Goal: Information Seeking & Learning: Learn about a topic

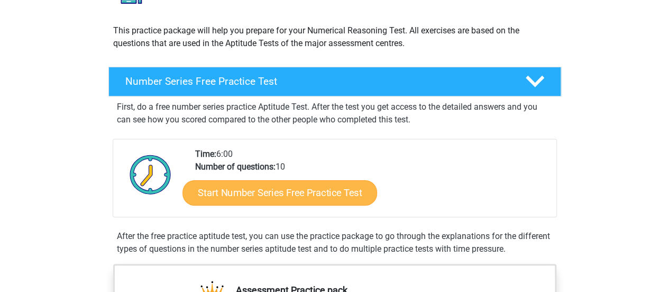
scroll to position [99, 0]
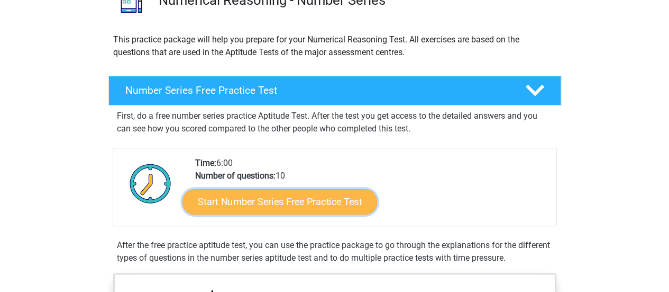
click at [309, 198] on link "Start Number Series Free Practice Test" at bounding box center [280, 200] width 195 height 25
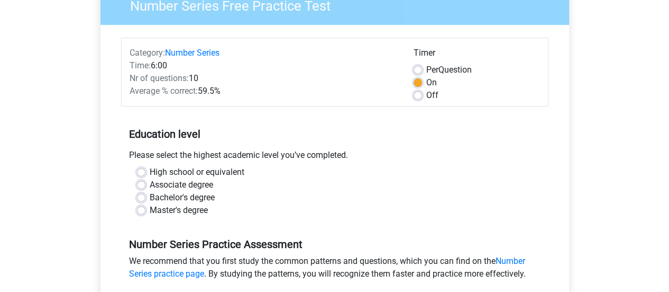
scroll to position [101, 0]
click at [187, 207] on label "Master's degree" at bounding box center [179, 209] width 58 height 13
click at [146, 207] on input "Master's degree" at bounding box center [141, 208] width 8 height 11
radio input "true"
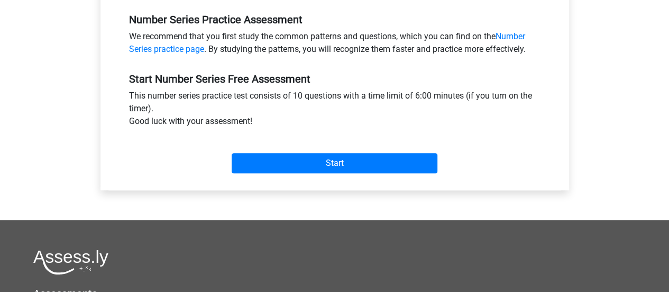
scroll to position [327, 0]
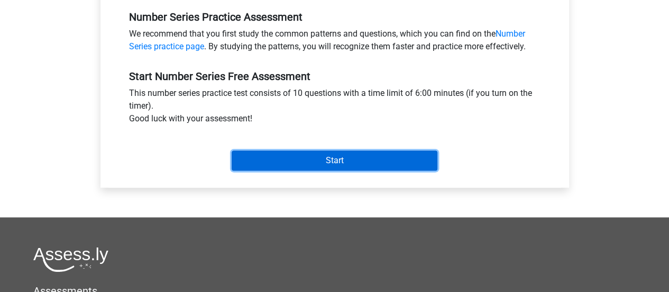
click at [290, 159] on input "Start" at bounding box center [335, 160] width 206 height 20
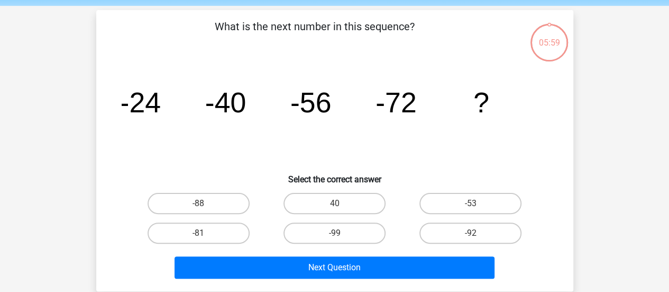
scroll to position [39, 0]
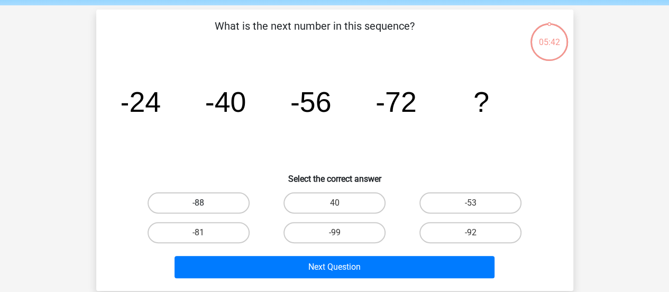
click at [237, 193] on label "-88" at bounding box center [199, 202] width 102 height 21
click at [205, 203] on input "-88" at bounding box center [201, 206] width 7 height 7
radio input "true"
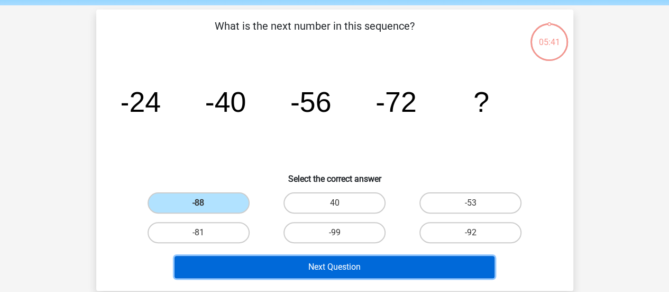
click at [285, 259] on button "Next Question" at bounding box center [335, 267] width 320 height 22
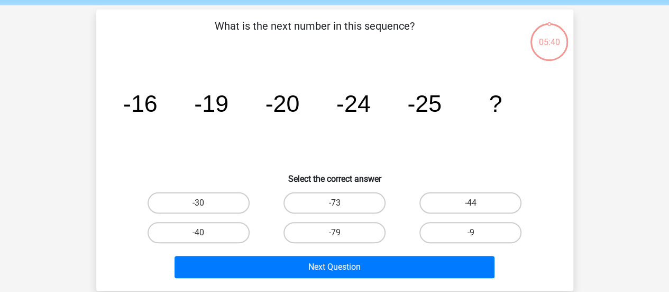
scroll to position [49, 0]
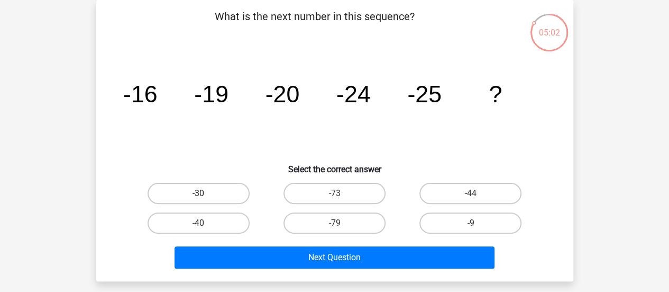
click at [192, 188] on label "-30" at bounding box center [199, 193] width 102 height 21
click at [198, 193] on input "-30" at bounding box center [201, 196] width 7 height 7
radio input "true"
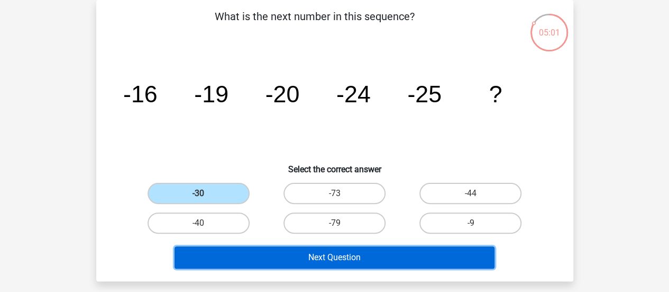
click at [242, 265] on button "Next Question" at bounding box center [335, 257] width 320 height 22
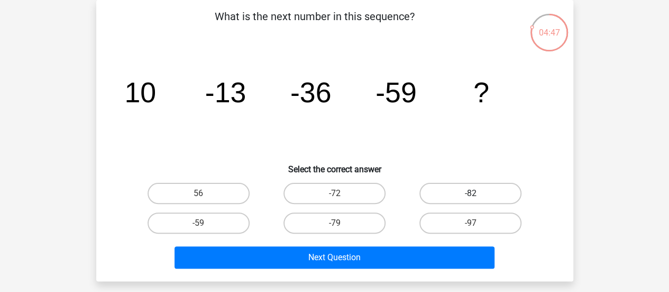
click at [457, 188] on label "-82" at bounding box center [471, 193] width 102 height 21
click at [471, 193] on input "-82" at bounding box center [474, 196] width 7 height 7
radio input "true"
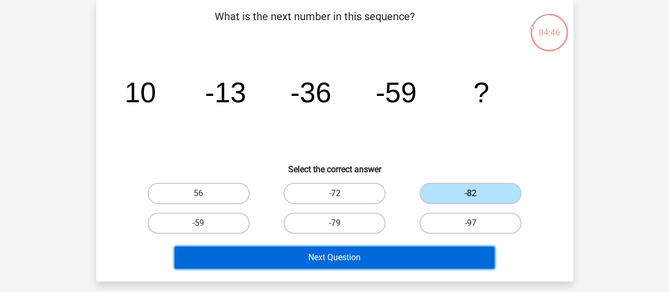
click at [403, 246] on button "Next Question" at bounding box center [335, 257] width 320 height 22
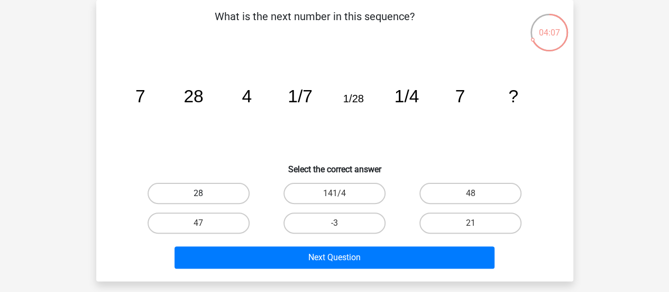
click at [202, 187] on label "28" at bounding box center [199, 193] width 102 height 21
click at [202, 193] on input "28" at bounding box center [201, 196] width 7 height 7
radio input "true"
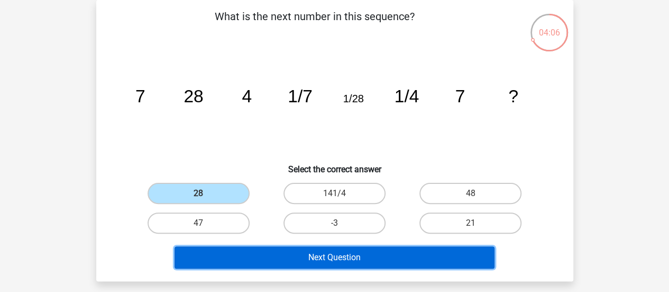
click at [255, 256] on button "Next Question" at bounding box center [335, 257] width 320 height 22
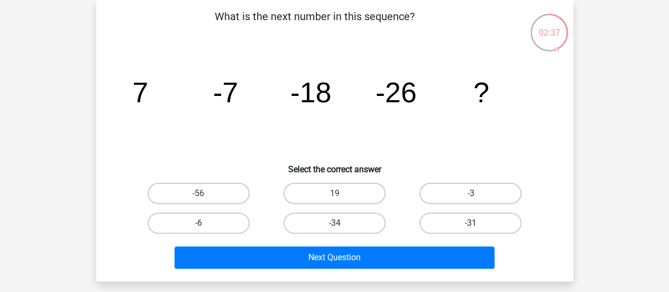
click at [450, 222] on label "-31" at bounding box center [471, 222] width 102 height 21
click at [471, 223] on input "-31" at bounding box center [474, 226] width 7 height 7
radio input "true"
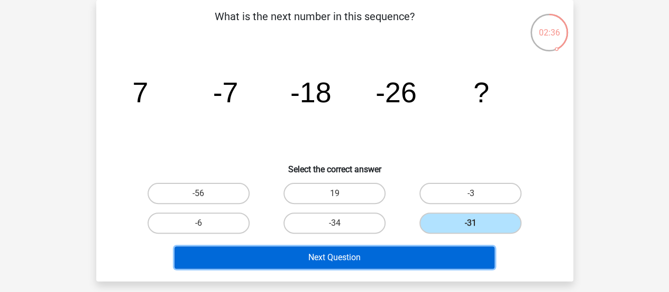
click at [440, 257] on button "Next Question" at bounding box center [335, 257] width 320 height 22
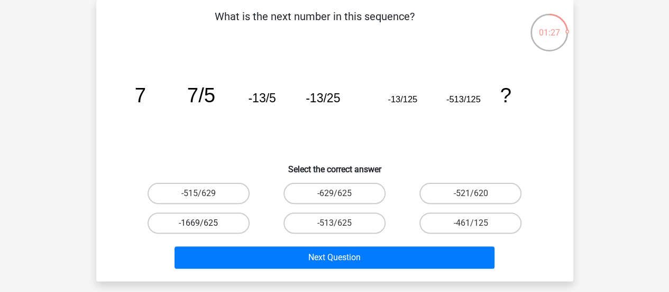
click at [211, 222] on label "-1669/625" at bounding box center [199, 222] width 102 height 21
click at [205, 223] on input "-1669/625" at bounding box center [201, 226] width 7 height 7
radio input "true"
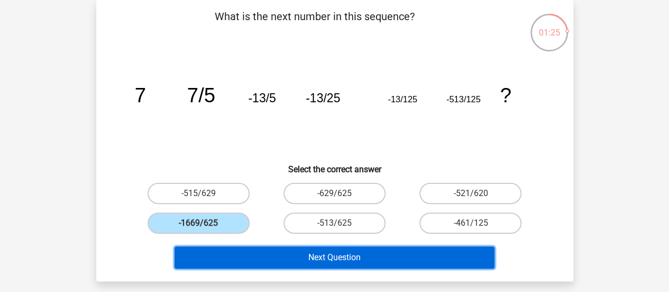
click at [236, 266] on button "Next Question" at bounding box center [335, 257] width 320 height 22
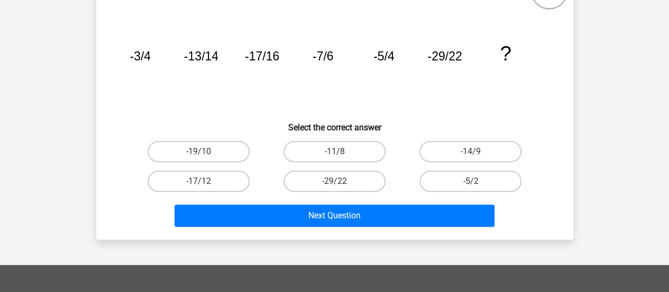
scroll to position [66, 0]
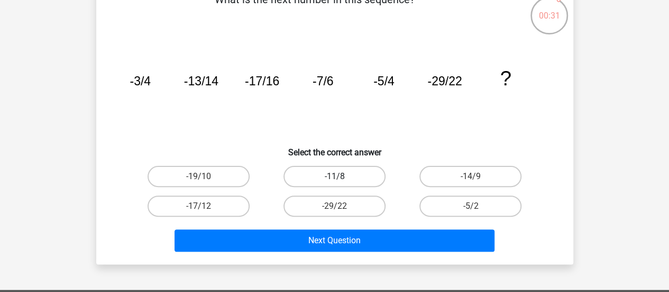
click at [307, 166] on label "-11/8" at bounding box center [335, 176] width 102 height 21
click at [334, 176] on input "-11/8" at bounding box center [337, 179] width 7 height 7
radio input "true"
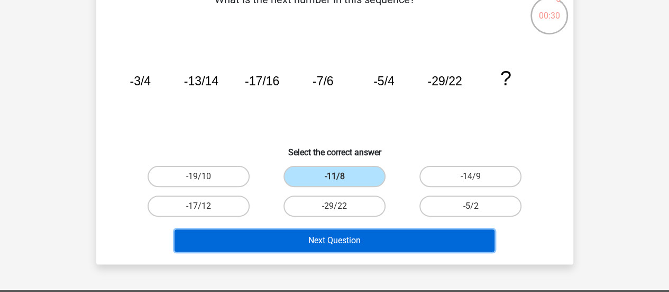
click at [291, 242] on button "Next Question" at bounding box center [335, 240] width 320 height 22
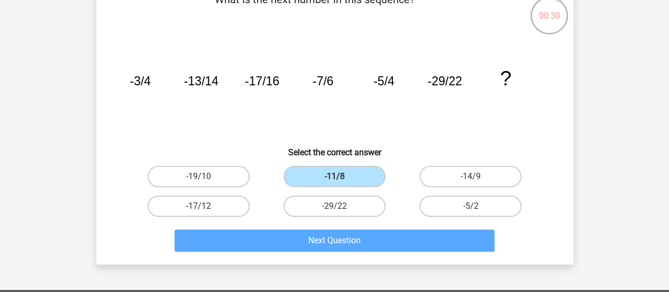
scroll to position [49, 0]
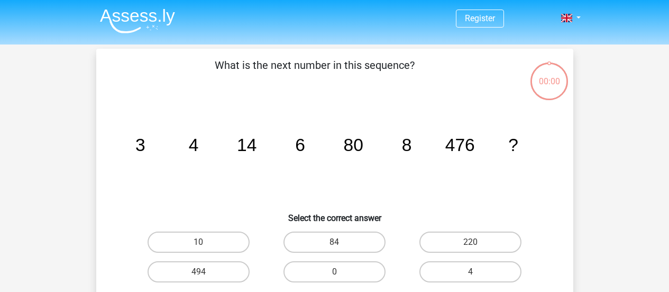
scroll to position [49, 0]
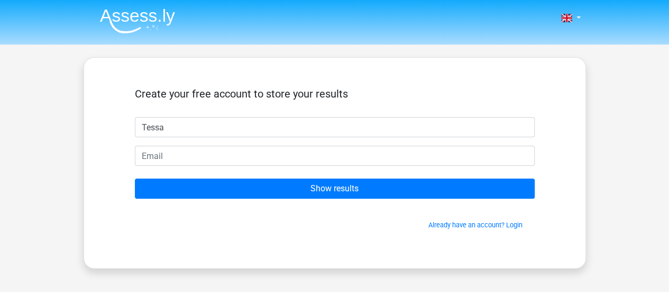
type input "Tessa"
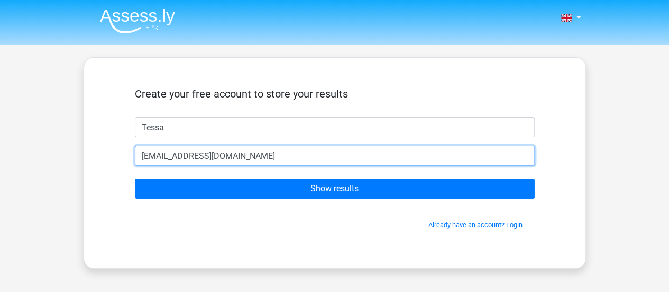
type input "[EMAIL_ADDRESS][DOMAIN_NAME]"
click at [135, 178] on input "Show results" at bounding box center [335, 188] width 400 height 20
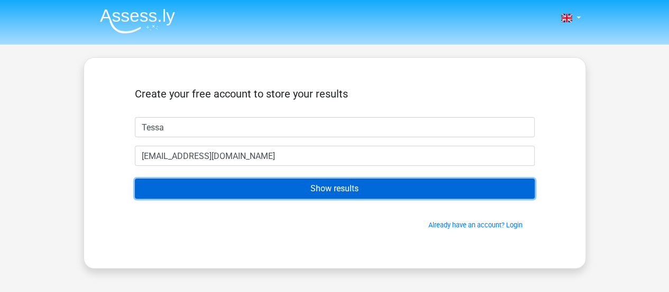
click at [395, 181] on input "Show results" at bounding box center [335, 188] width 400 height 20
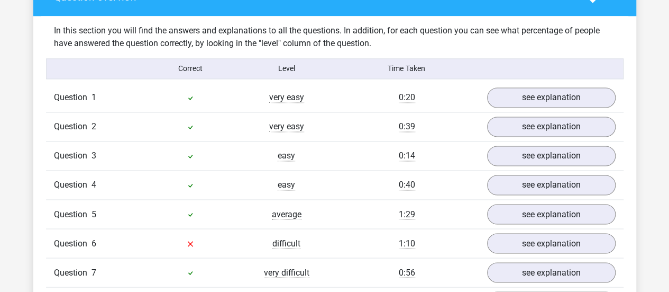
scroll to position [787, 0]
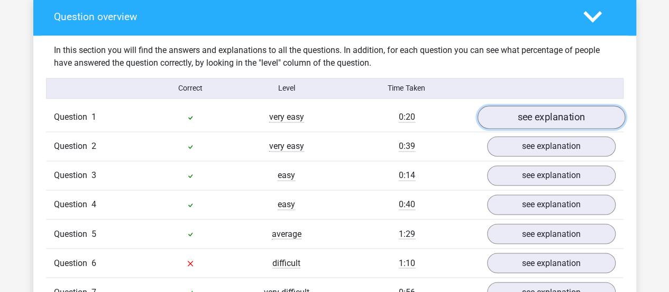
click at [559, 112] on link "see explanation" at bounding box center [551, 116] width 148 height 23
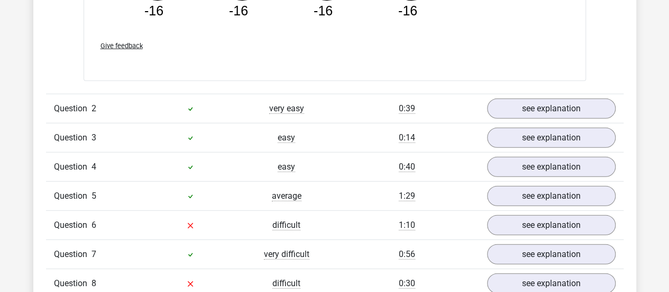
scroll to position [1287, 0]
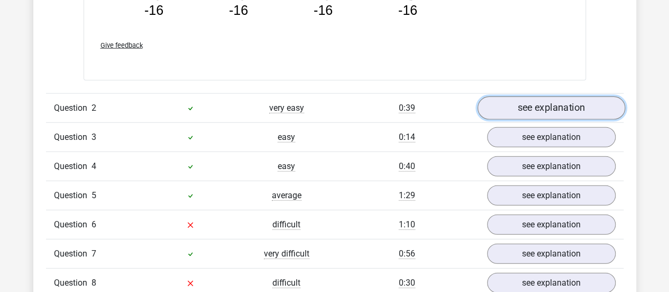
click at [556, 102] on link "see explanation" at bounding box center [551, 107] width 148 height 23
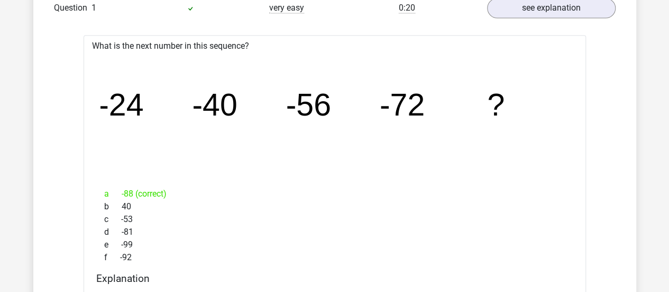
scroll to position [895, 0]
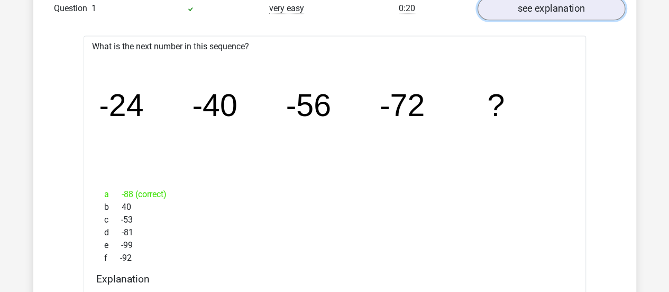
click at [538, 6] on link "see explanation" at bounding box center [551, 8] width 148 height 23
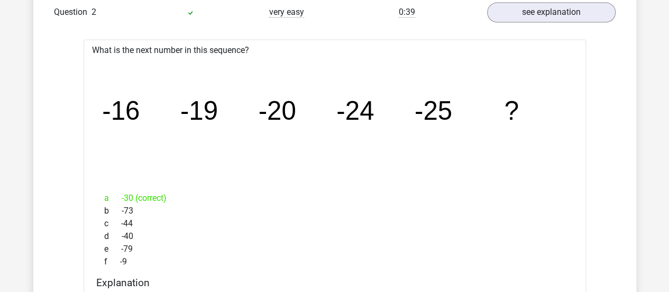
scroll to position [920, 0]
click at [551, 10] on link "see explanation" at bounding box center [551, 12] width 148 height 23
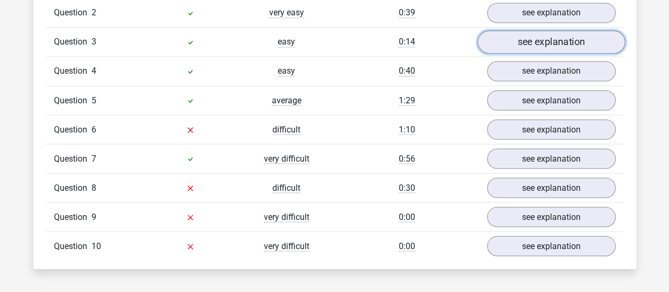
click at [547, 34] on link "see explanation" at bounding box center [551, 41] width 148 height 23
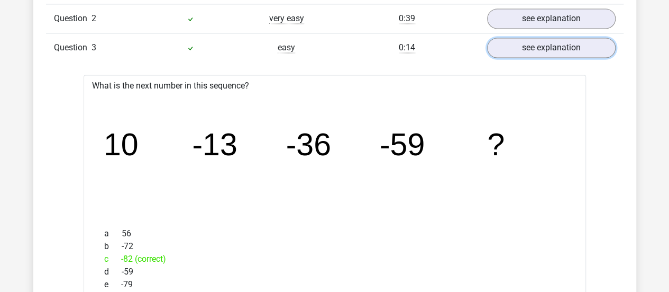
scroll to position [913, 0]
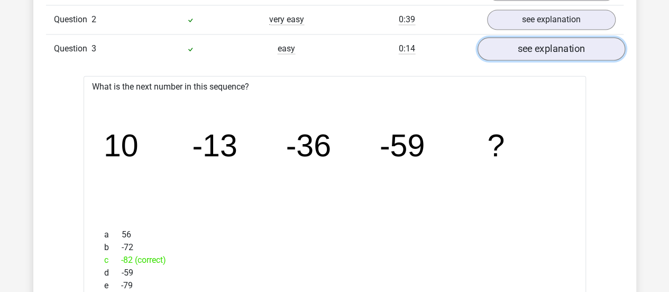
click at [544, 40] on link "see explanation" at bounding box center [551, 48] width 148 height 23
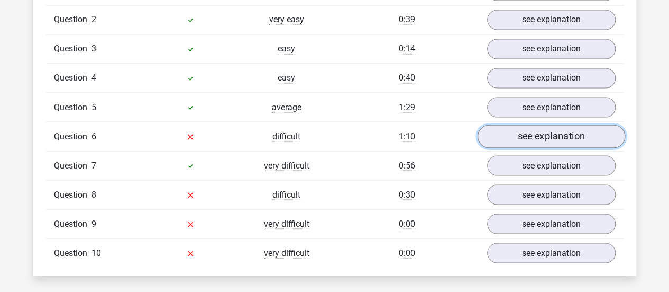
click at [544, 138] on link "see explanation" at bounding box center [551, 135] width 148 height 23
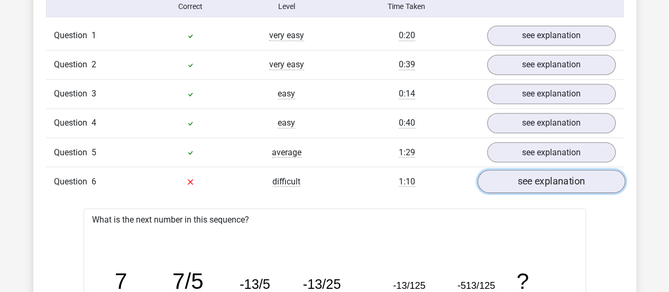
scroll to position [868, 0]
click at [521, 179] on link "see explanation" at bounding box center [551, 181] width 148 height 23
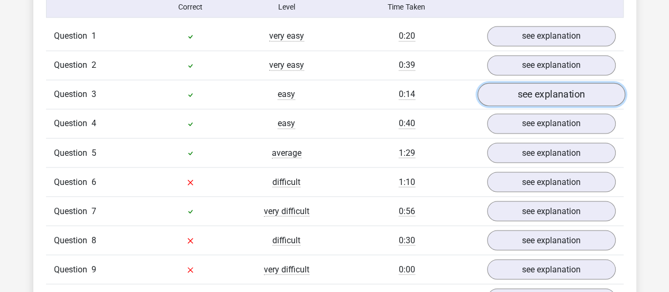
click at [525, 94] on link "see explanation" at bounding box center [551, 94] width 148 height 23
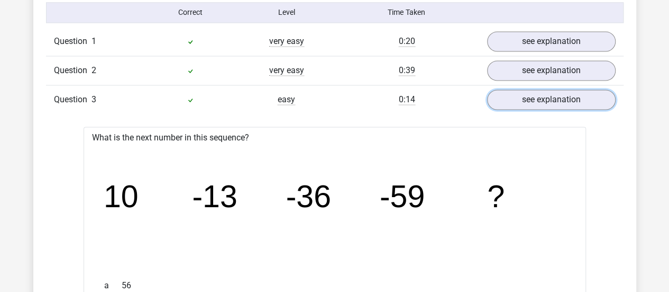
scroll to position [862, 0]
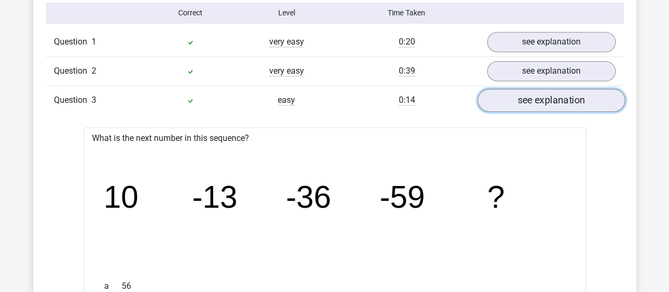
click at [538, 92] on link "see explanation" at bounding box center [551, 99] width 148 height 23
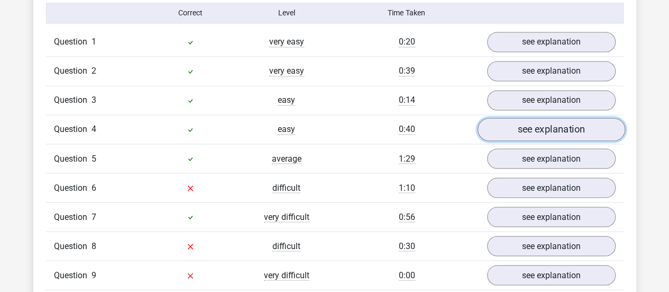
click at [528, 124] on link "see explanation" at bounding box center [551, 128] width 148 height 23
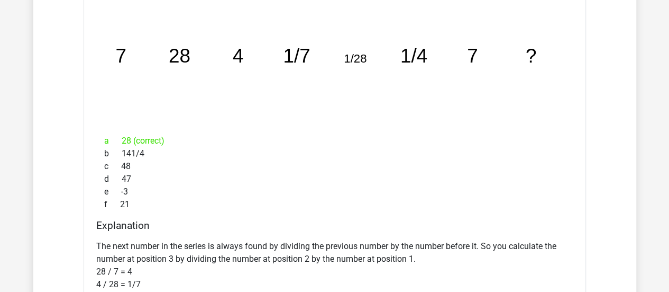
scroll to position [1035, 0]
click at [528, 124] on div "What is the next number in this sequence? image/svg+xml 7 28 4 1/7 1/28 1/4 7 ?…" at bounding box center [335, 246] width 503 height 526
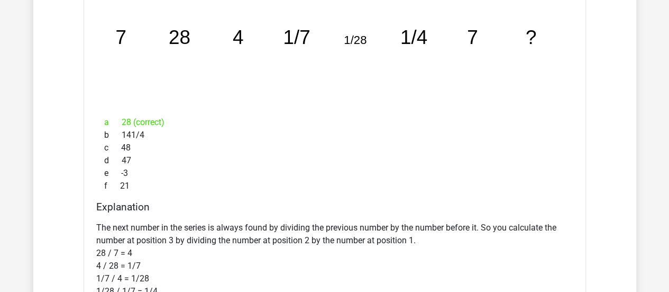
scroll to position [1054, 0]
click at [528, 124] on div "a 28 (correct)" at bounding box center [334, 122] width 477 height 13
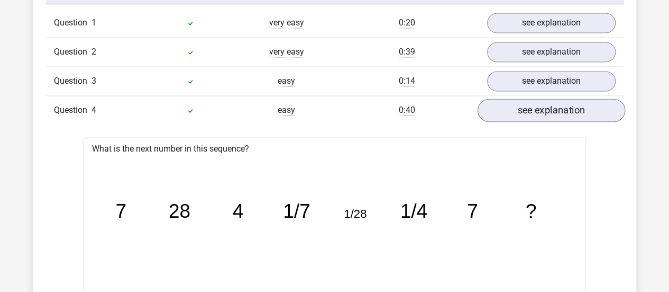
scroll to position [882, 0]
click at [525, 109] on link "see explanation" at bounding box center [551, 109] width 148 height 23
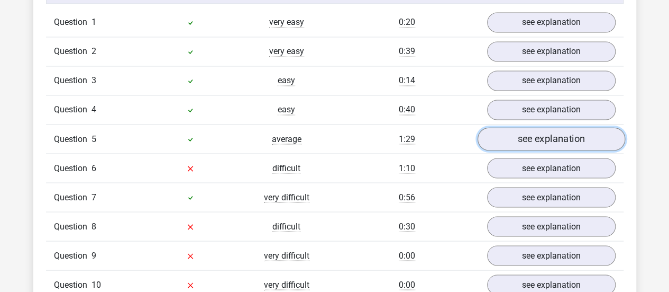
click at [521, 134] on link "see explanation" at bounding box center [551, 138] width 148 height 23
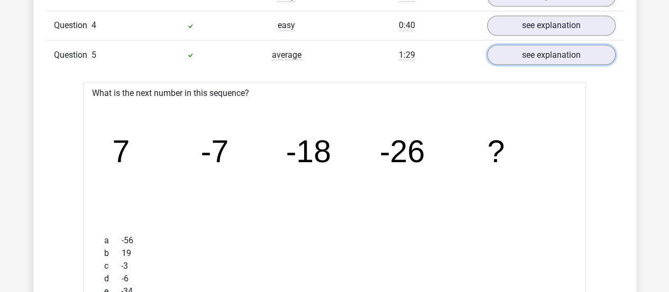
scroll to position [963, 0]
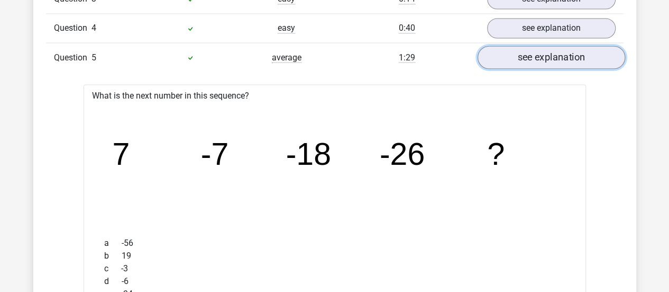
click at [547, 57] on link "see explanation" at bounding box center [551, 57] width 148 height 23
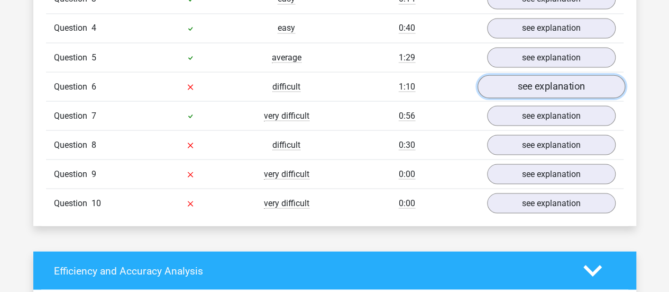
click at [544, 78] on link "see explanation" at bounding box center [551, 86] width 148 height 23
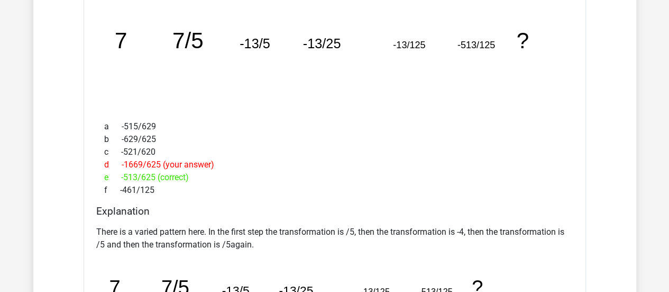
scroll to position [1108, 0]
click at [453, 183] on div "f -461/125" at bounding box center [334, 189] width 477 height 13
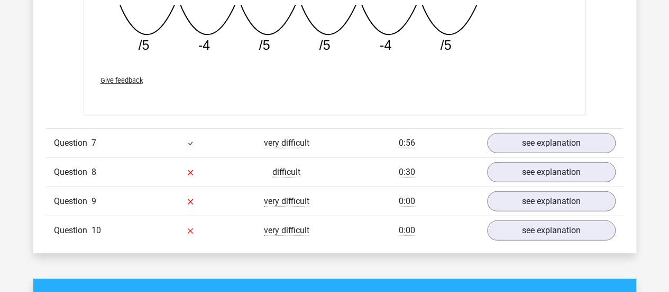
scroll to position [1418, 0]
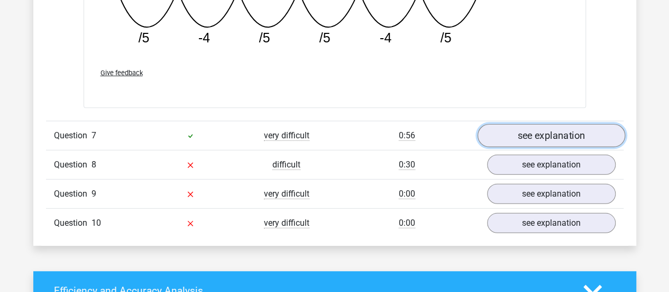
click at [505, 134] on link "see explanation" at bounding box center [551, 135] width 148 height 23
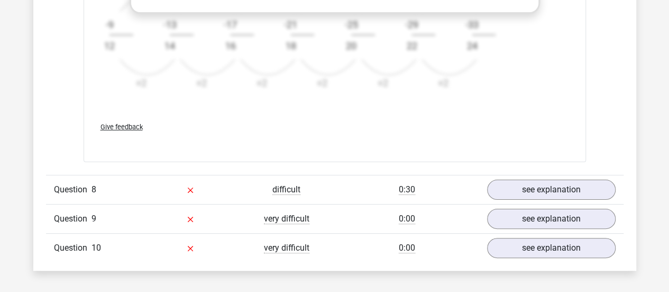
scroll to position [2048, 0]
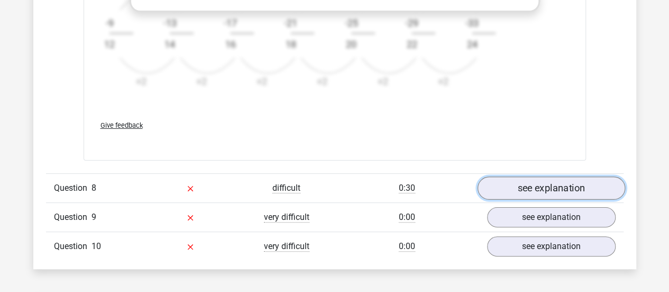
click at [505, 178] on link "see explanation" at bounding box center [551, 187] width 148 height 23
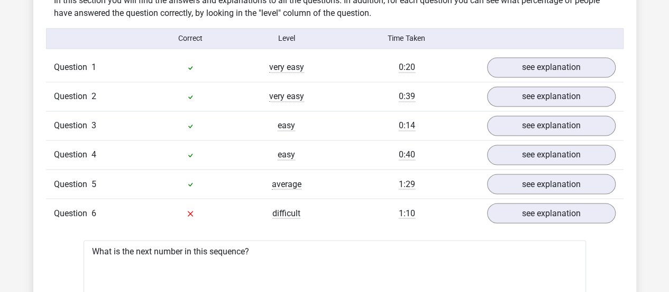
scroll to position [841, 0]
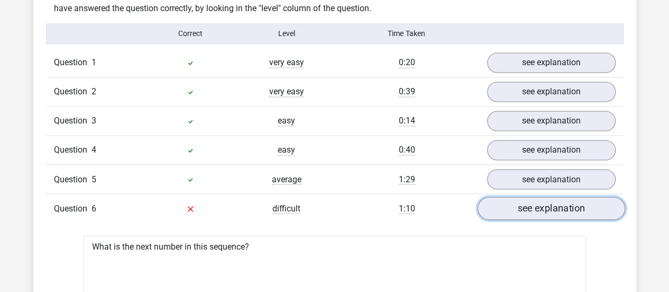
click at [553, 203] on link "see explanation" at bounding box center [551, 207] width 148 height 23
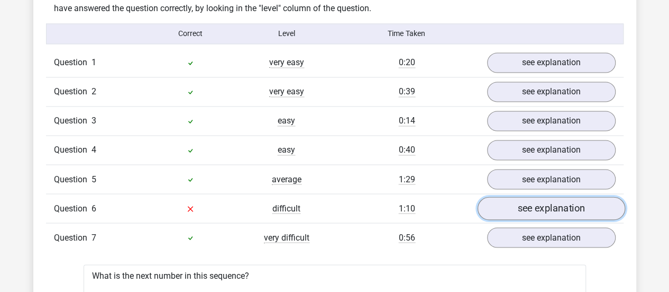
click at [547, 203] on link "see explanation" at bounding box center [551, 207] width 148 height 23
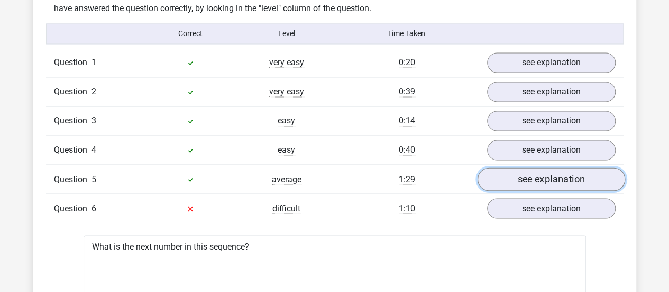
click at [543, 171] on link "see explanation" at bounding box center [551, 178] width 148 height 23
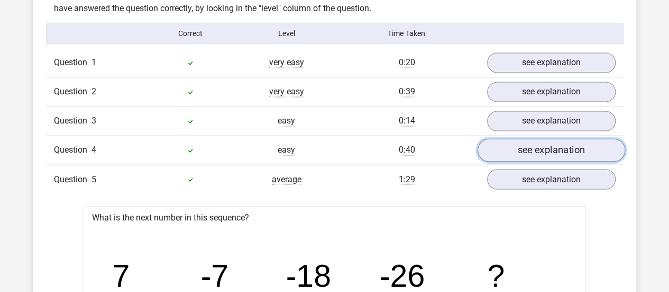
click at [540, 149] on link "see explanation" at bounding box center [551, 149] width 148 height 23
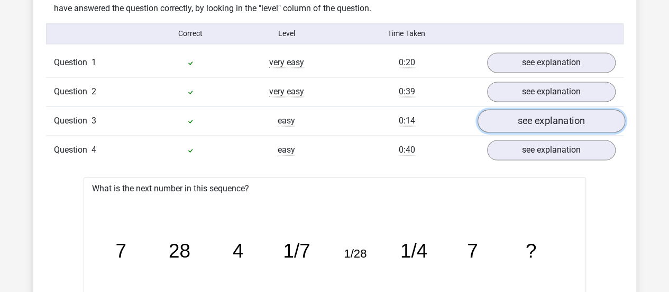
click at [541, 114] on link "see explanation" at bounding box center [551, 120] width 148 height 23
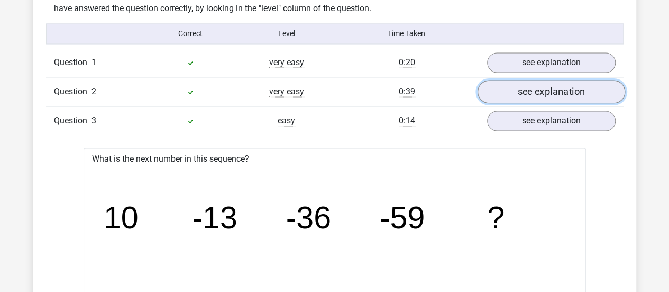
click at [533, 94] on link "see explanation" at bounding box center [551, 91] width 148 height 23
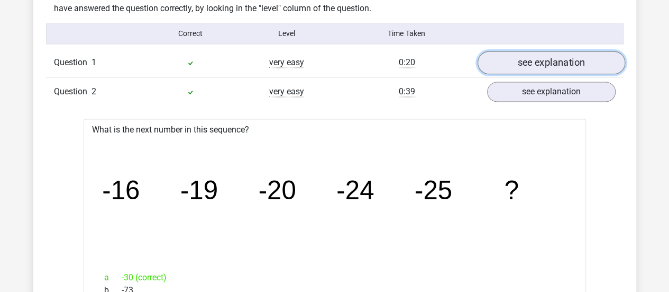
click at [536, 66] on link "see explanation" at bounding box center [551, 62] width 148 height 23
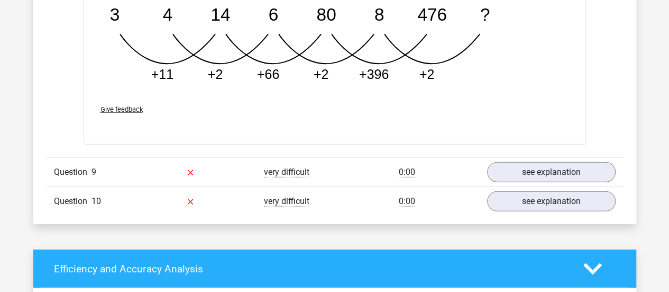
scroll to position [5448, 0]
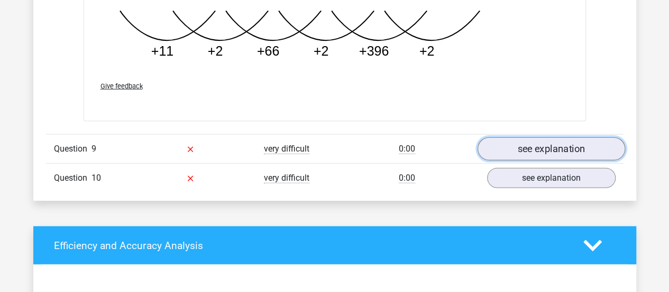
click at [527, 142] on link "see explanation" at bounding box center [551, 148] width 148 height 23
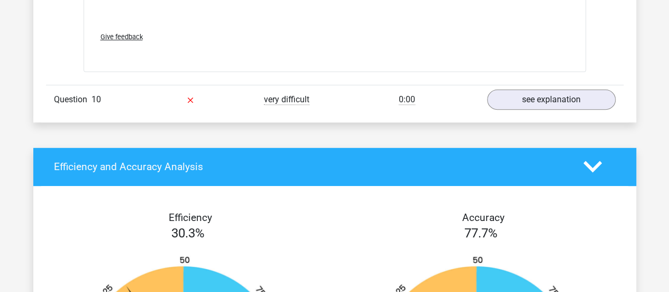
scroll to position [6186, 0]
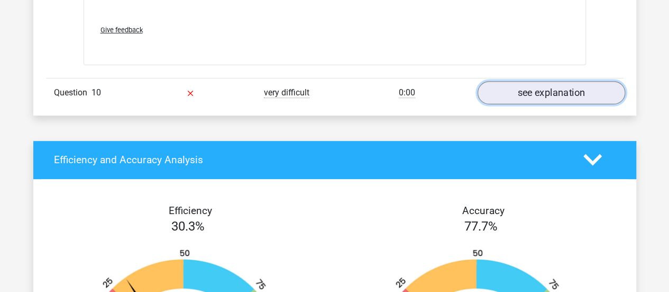
click at [507, 84] on link "see explanation" at bounding box center [551, 92] width 148 height 23
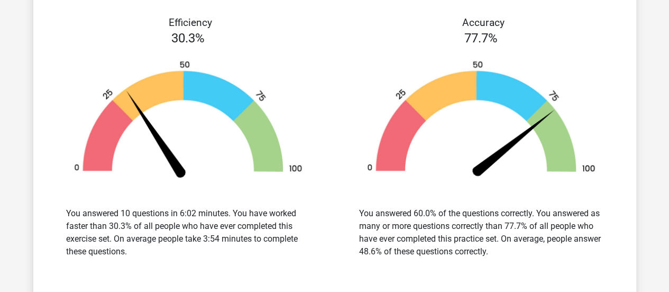
scroll to position [7029, 0]
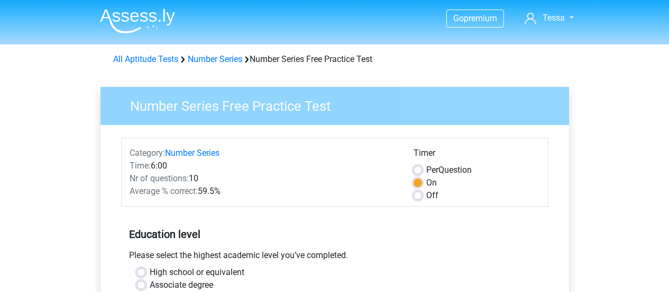
scroll to position [327, 0]
